Goal: Information Seeking & Learning: Learn about a topic

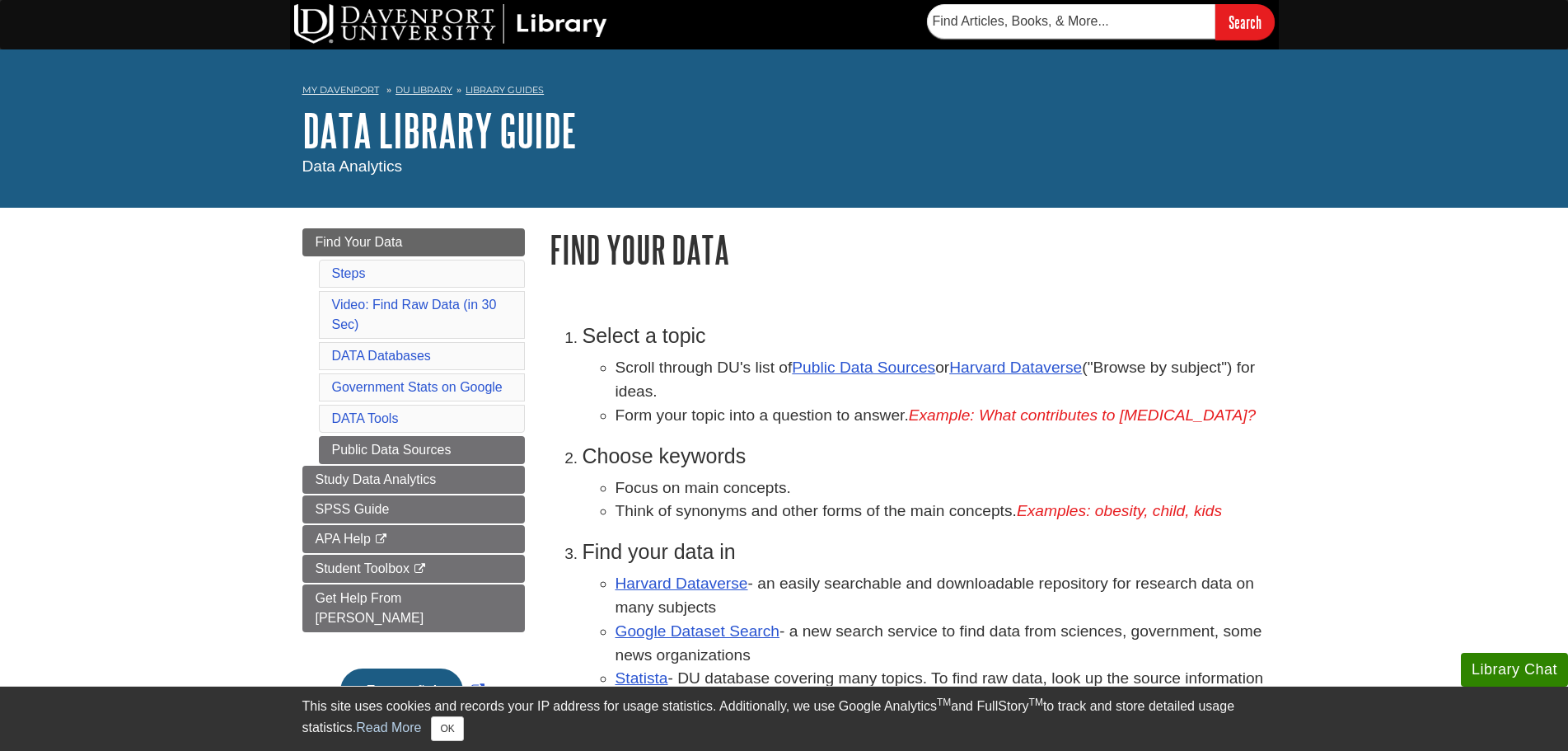
click at [717, 311] on div "Select a topic Scroll through DU's list of Public Data Sources or Harvard Datav…" at bounding box center [908, 611] width 717 height 606
click at [372, 509] on span "SPSS Guide" at bounding box center [352, 509] width 74 height 14
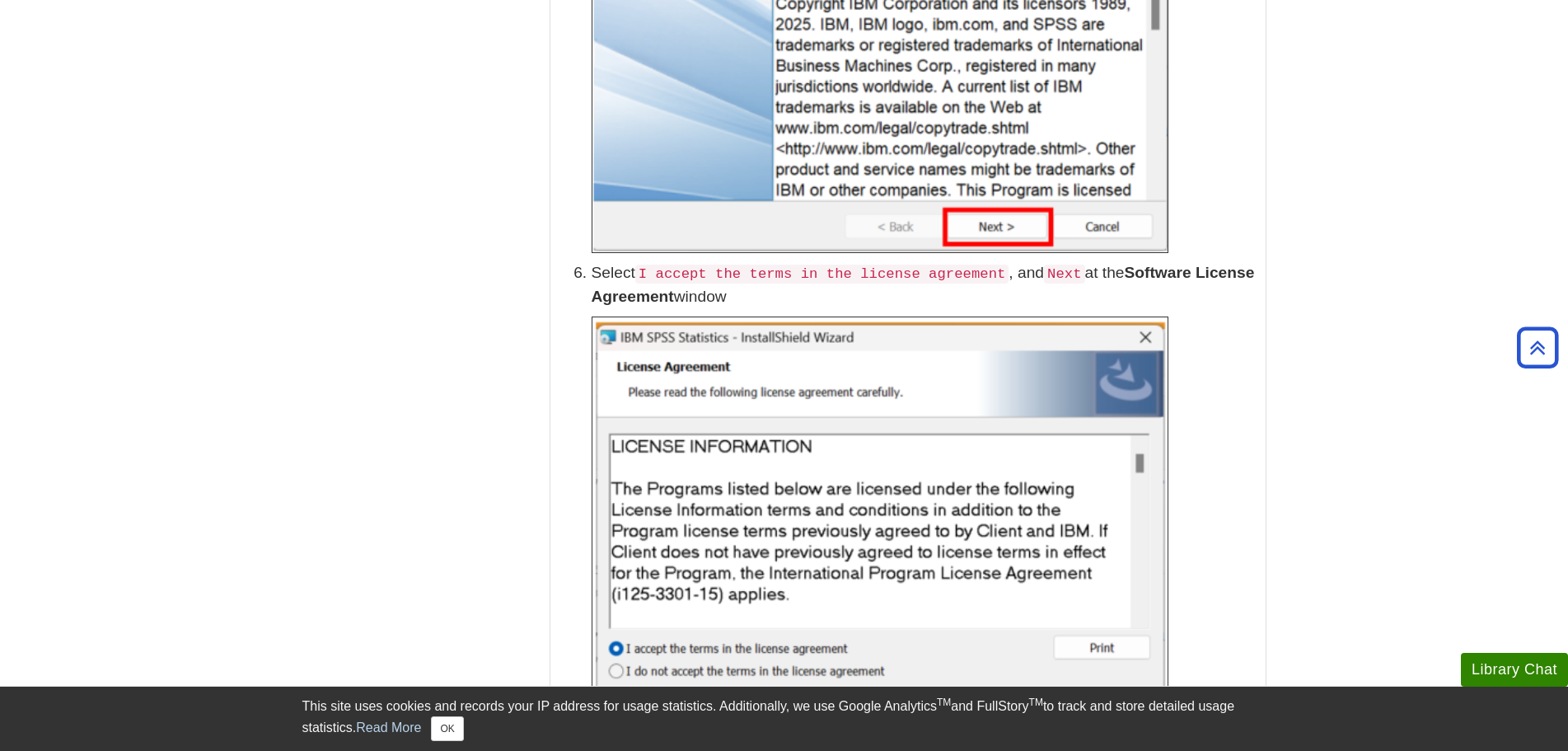
scroll to position [1401, 0]
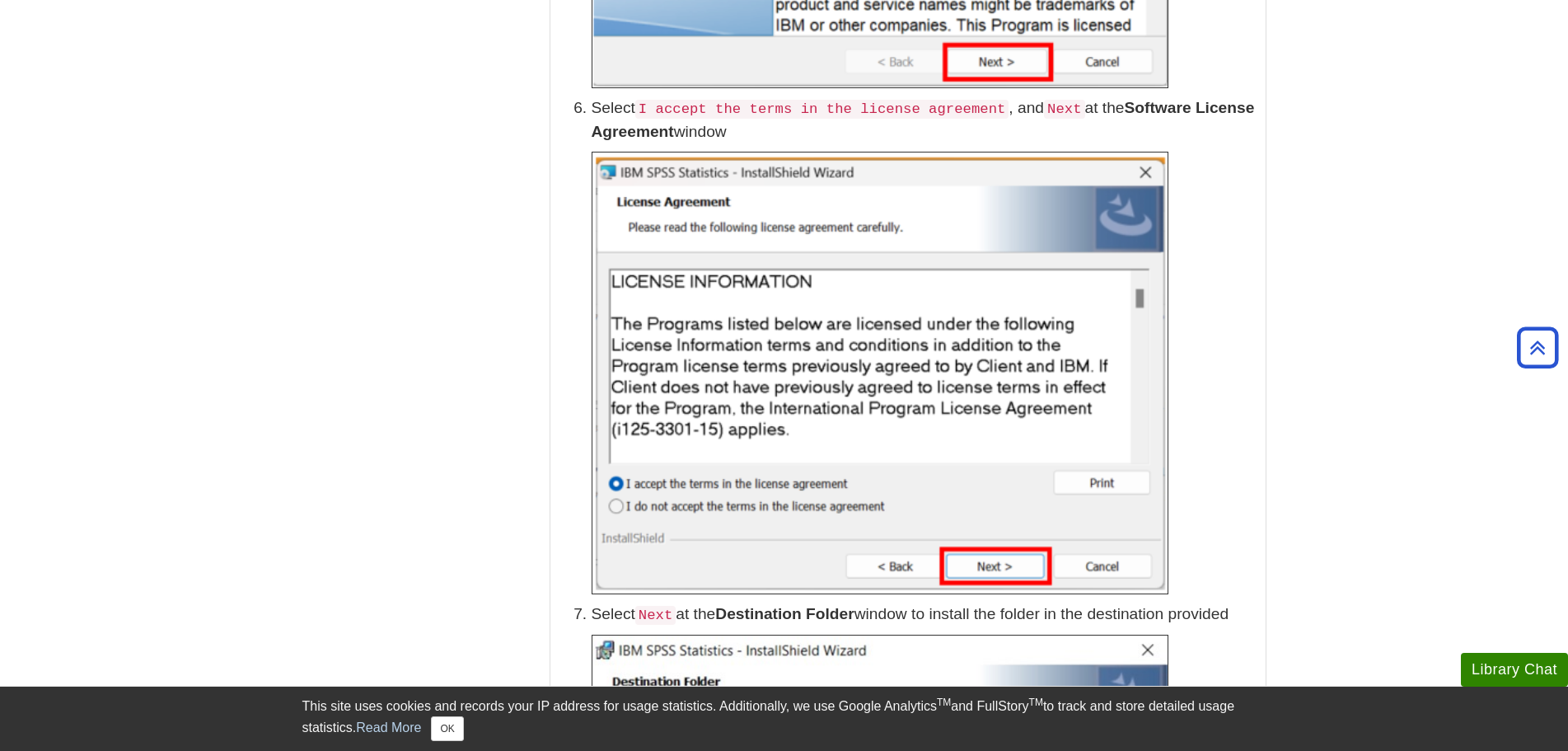
click at [989, 409] on img at bounding box center [880, 373] width 577 height 442
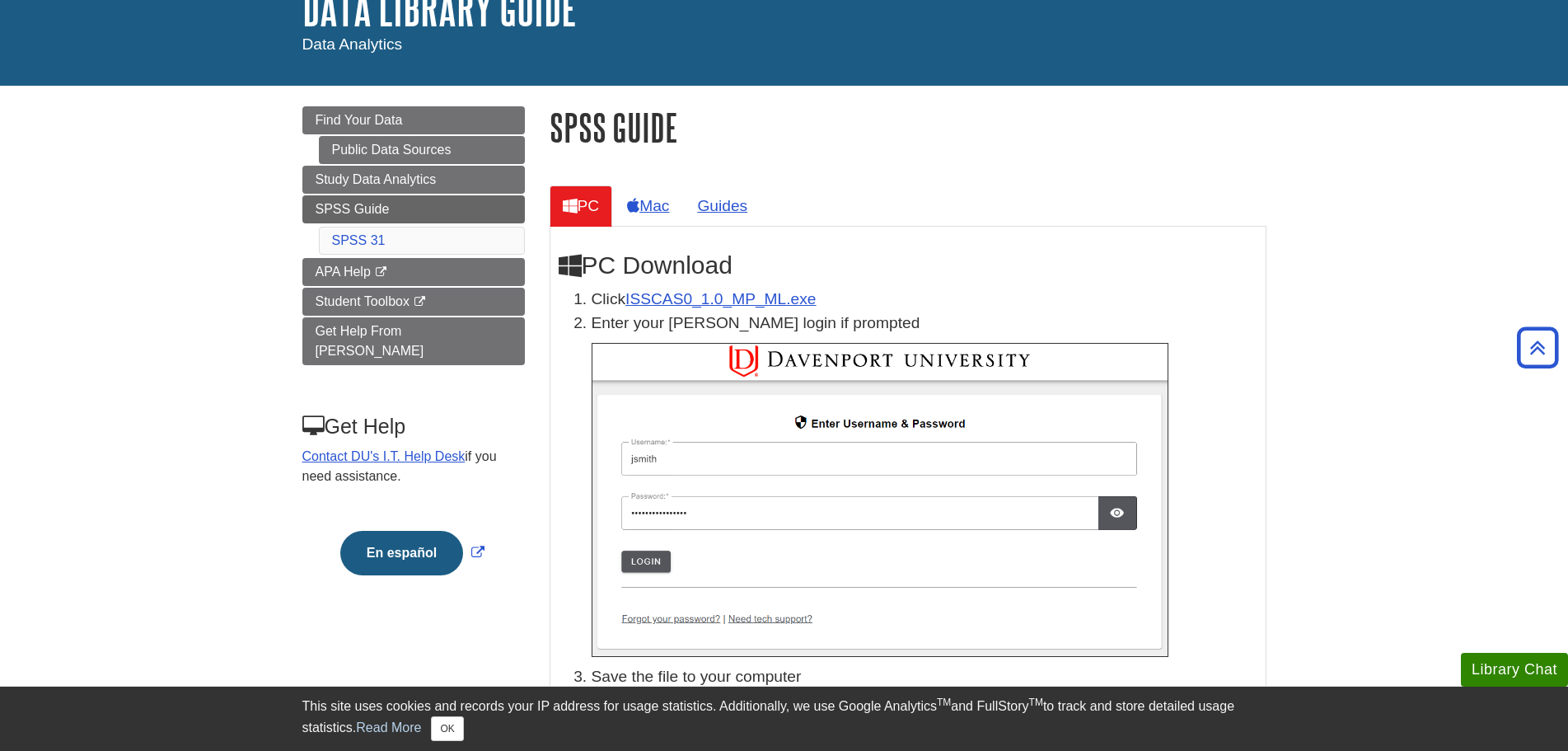
scroll to position [0, 0]
